Goal: Information Seeking & Learning: Check status

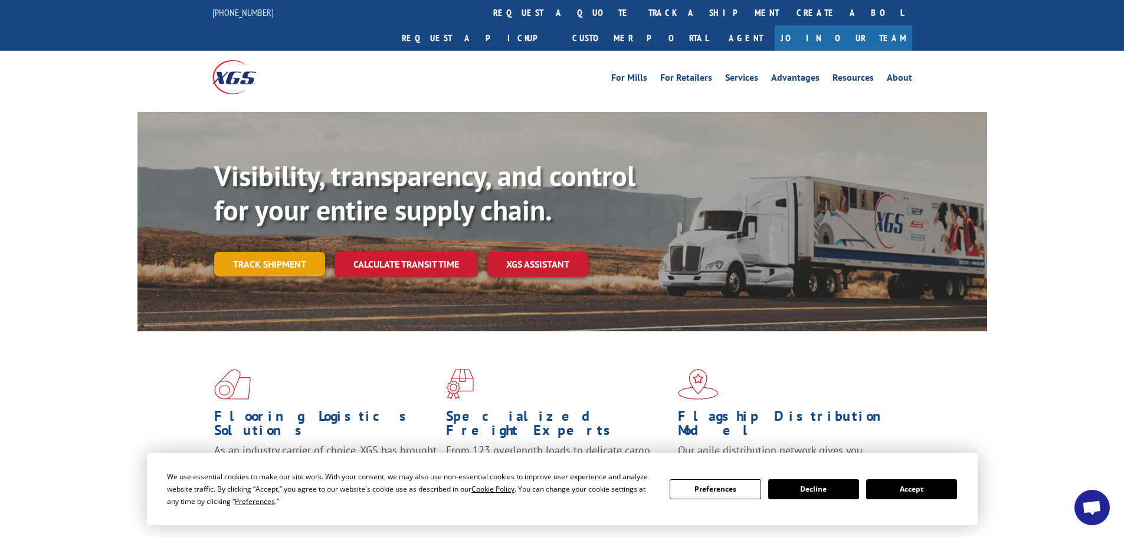
click at [300, 252] on link "Track shipment" at bounding box center [269, 264] width 111 height 25
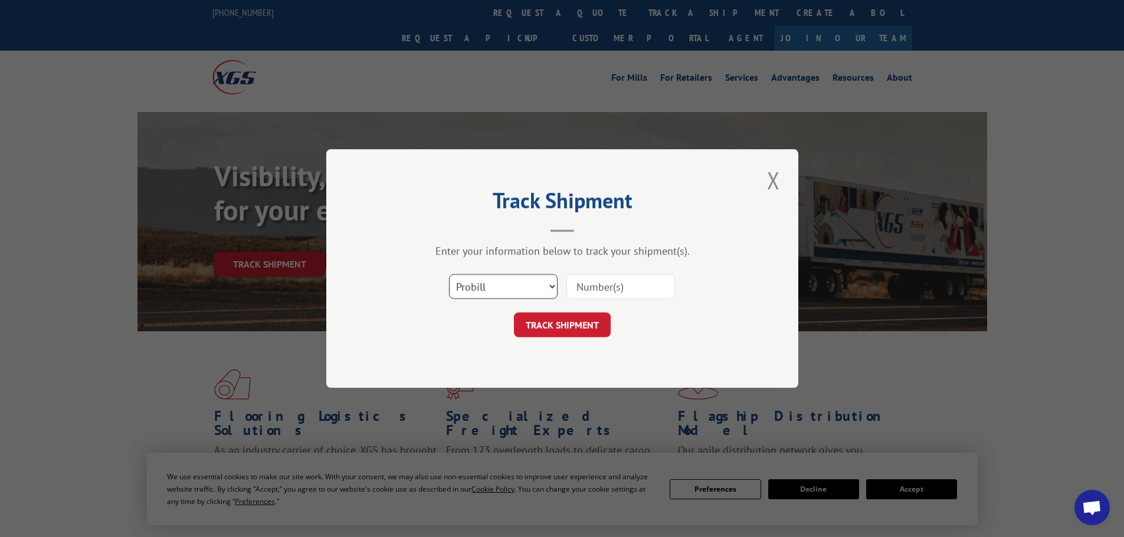
click at [505, 278] on select "Select category... Probill BOL PO" at bounding box center [503, 286] width 109 height 25
select select "po"
click at [449, 274] on select "Select category... Probill BOL PO" at bounding box center [503, 286] width 109 height 25
click at [598, 291] on input at bounding box center [620, 286] width 109 height 25
paste input "17522066"
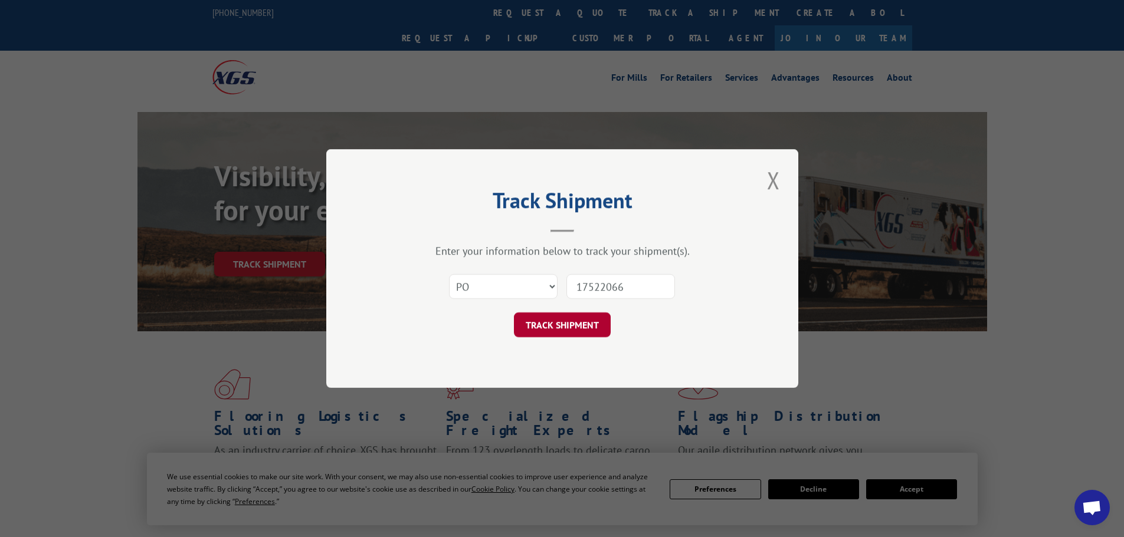
type input "17522066"
click at [571, 331] on button "TRACK SHIPMENT" at bounding box center [562, 325] width 97 height 25
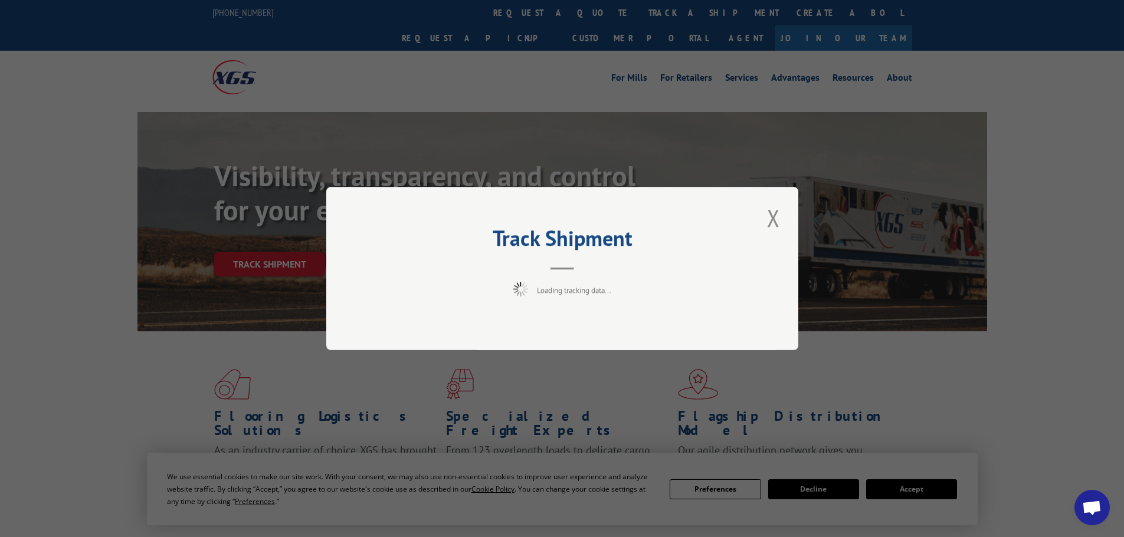
click at [950, 493] on div "Track Shipment Loading tracking data..." at bounding box center [562, 268] width 1124 height 537
click at [773, 222] on button "Close modal" at bounding box center [773, 218] width 20 height 32
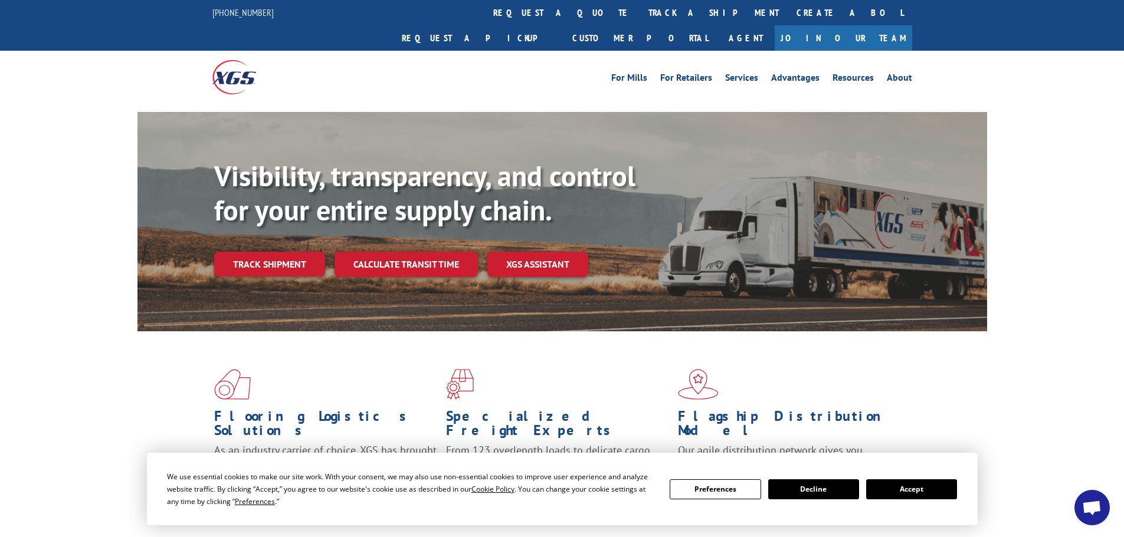
drag, startPoint x: 934, startPoint y: 491, endPoint x: 533, endPoint y: 477, distance: 402.0
click at [934, 491] on button "Accept" at bounding box center [911, 490] width 91 height 20
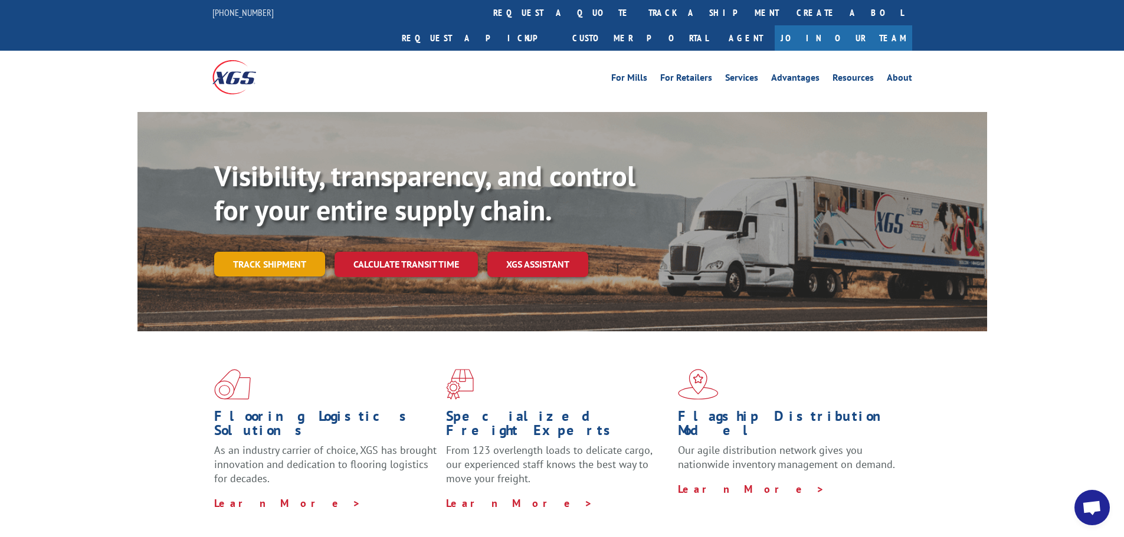
click at [298, 252] on link "Track shipment" at bounding box center [269, 264] width 111 height 25
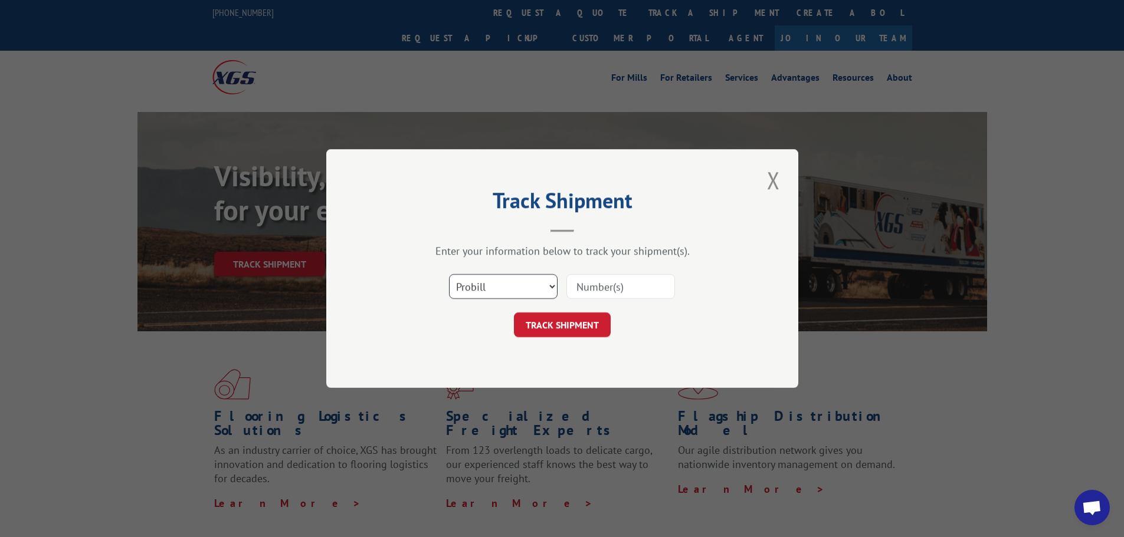
click at [499, 283] on select "Select category... Probill BOL PO" at bounding box center [503, 286] width 109 height 25
select select "po"
click at [449, 274] on select "Select category... Probill BOL PO" at bounding box center [503, 286] width 109 height 25
click at [611, 285] on input at bounding box center [620, 286] width 109 height 25
paste input "17522066"
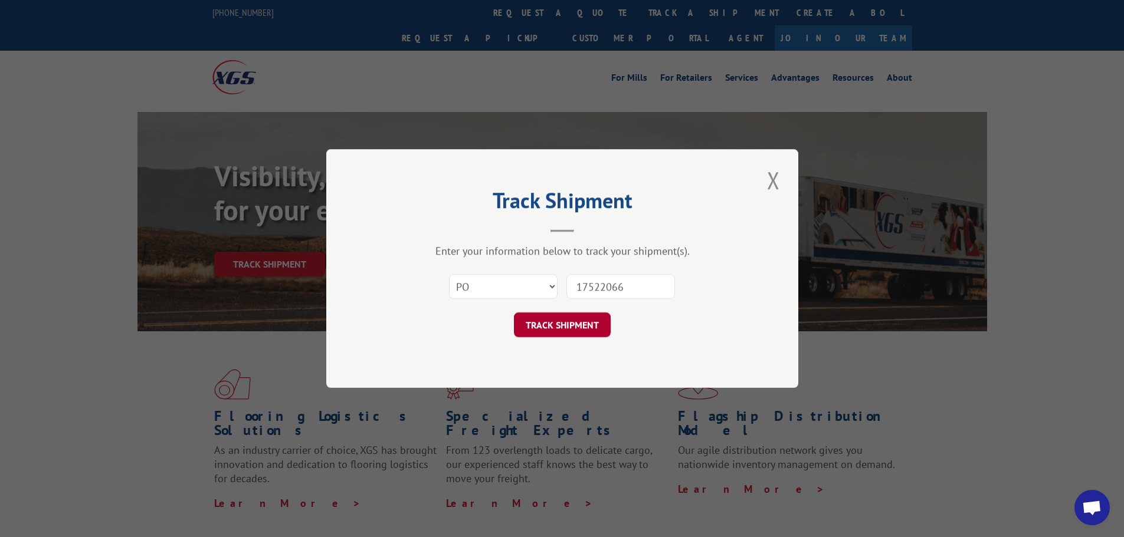
type input "17522066"
click at [572, 326] on button "TRACK SHIPMENT" at bounding box center [562, 325] width 97 height 25
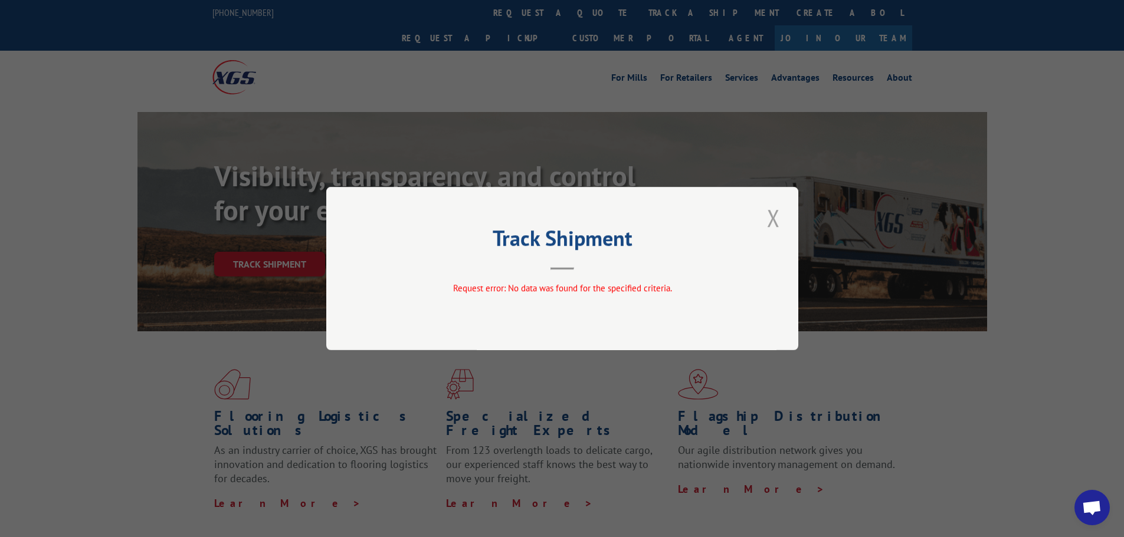
click at [770, 218] on button "Close modal" at bounding box center [773, 218] width 20 height 32
